Goal: Transaction & Acquisition: Purchase product/service

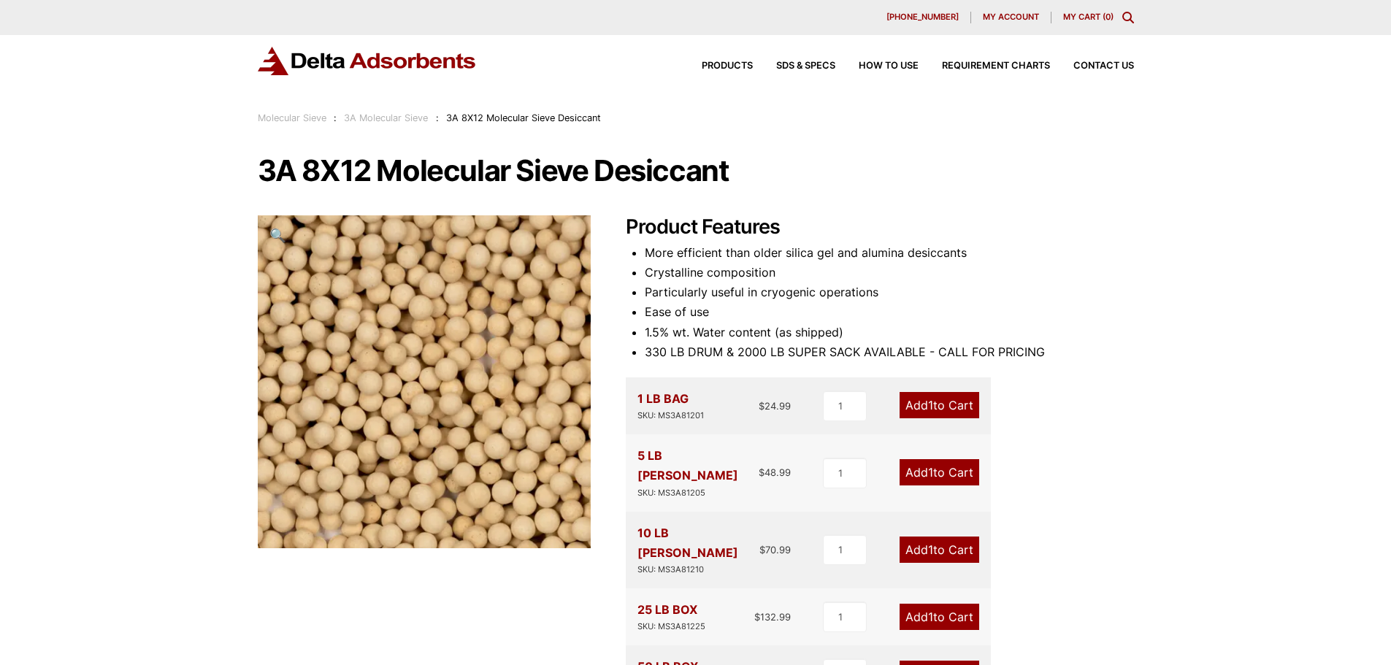
click at [697, 486] on div "SKU: MS3A81205" at bounding box center [699, 493] width 122 height 14
copy div "MS3A81205"
click at [371, 173] on h1 "3A 8X12 Molecular Sieve Desiccant" at bounding box center [696, 171] width 876 height 31
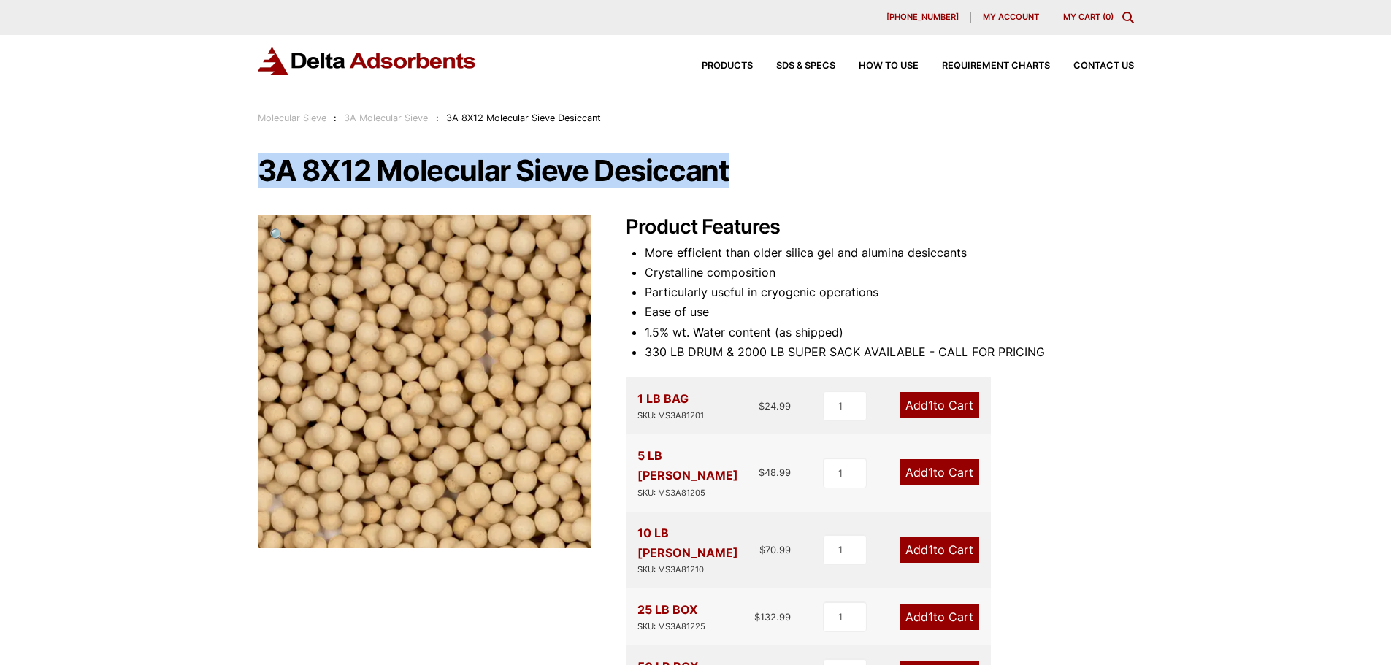
click at [371, 173] on h1 "3A 8X12 Molecular Sieve Desiccant" at bounding box center [696, 171] width 876 height 31
copy h1 "3A 8X12 Molecular Sieve Desiccant"
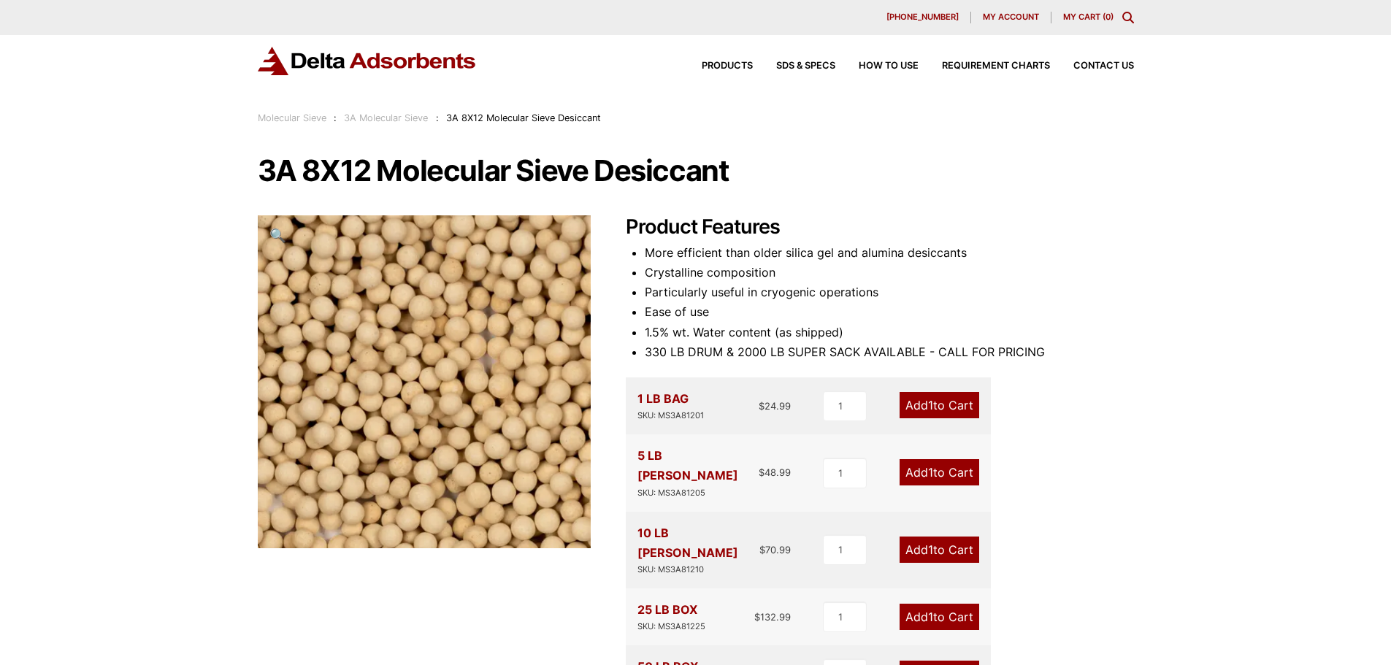
click at [672, 457] on div "5 LB PAIL SKU: MS3A81205" at bounding box center [699, 472] width 122 height 53
drag, startPoint x: 711, startPoint y: 472, endPoint x: 632, endPoint y: 461, distance: 79.6
click at [632, 461] on div "5 LB PAIL SKU: MS3A81205 $ 48.99 1 Add 1 to Cart" at bounding box center [808, 473] width 365 height 77
copy div "5 LB PAIL SKU: MS3A81205"
